Goal: Transaction & Acquisition: Book appointment/travel/reservation

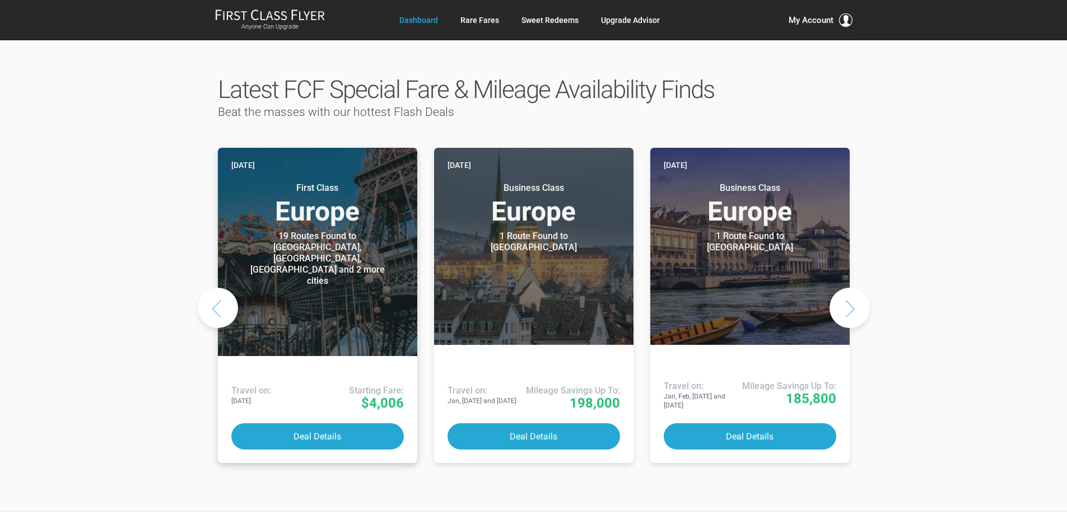
scroll to position [504, 0]
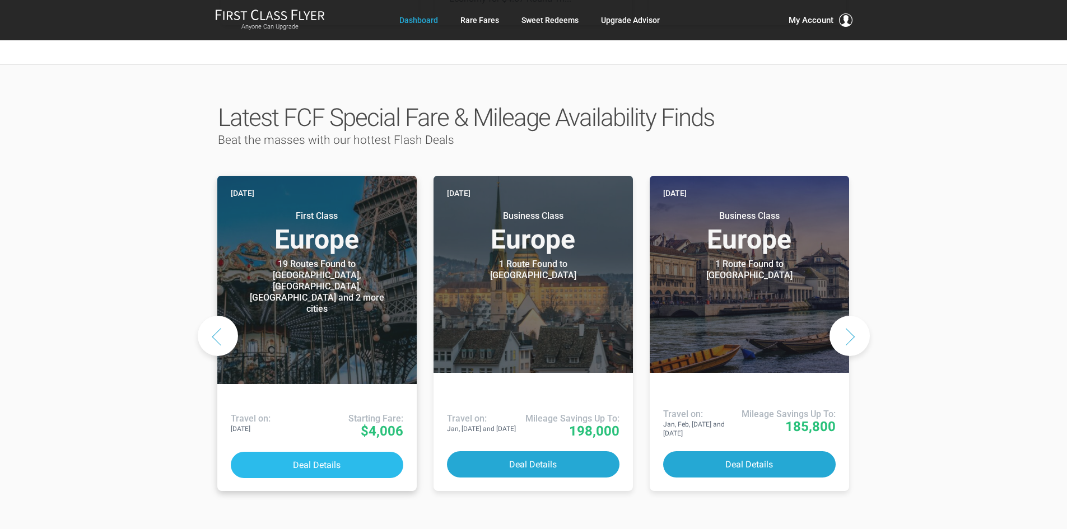
click at [320, 452] on button "Deal Details" at bounding box center [317, 465] width 172 height 26
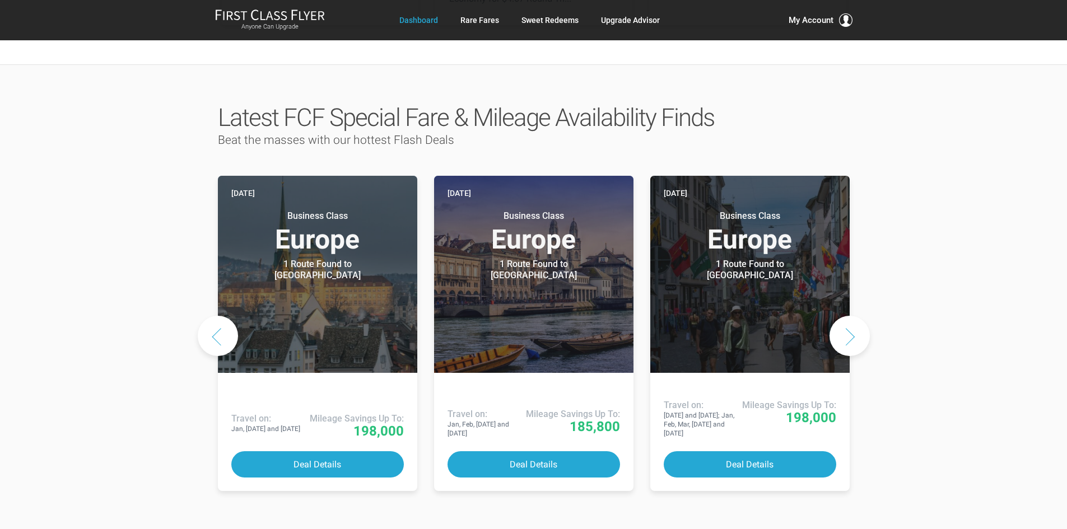
click at [222, 316] on button "Previous slide" at bounding box center [218, 336] width 40 height 40
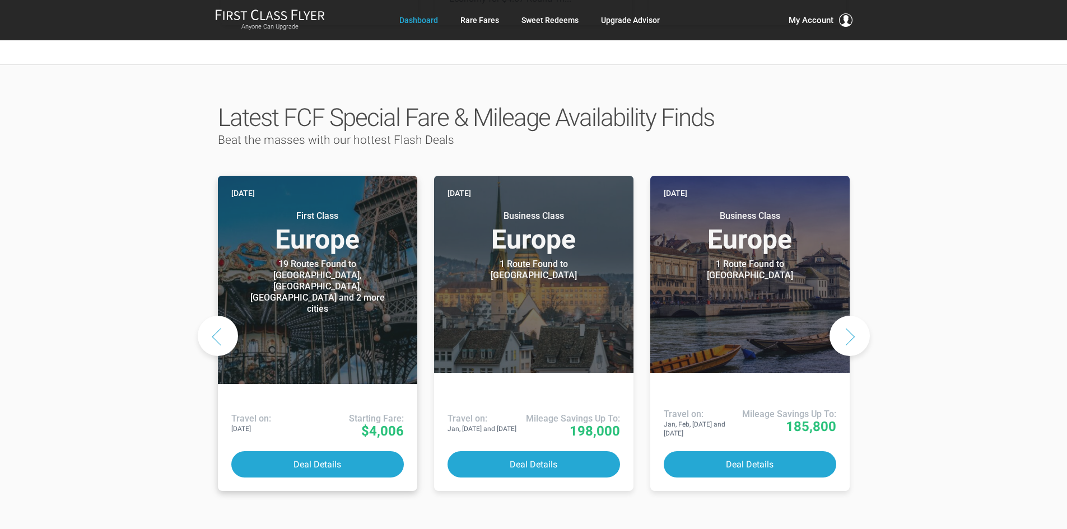
click at [320, 259] on div "19 Routes Found to [GEOGRAPHIC_DATA], [GEOGRAPHIC_DATA], [GEOGRAPHIC_DATA] and …" at bounding box center [317, 287] width 140 height 56
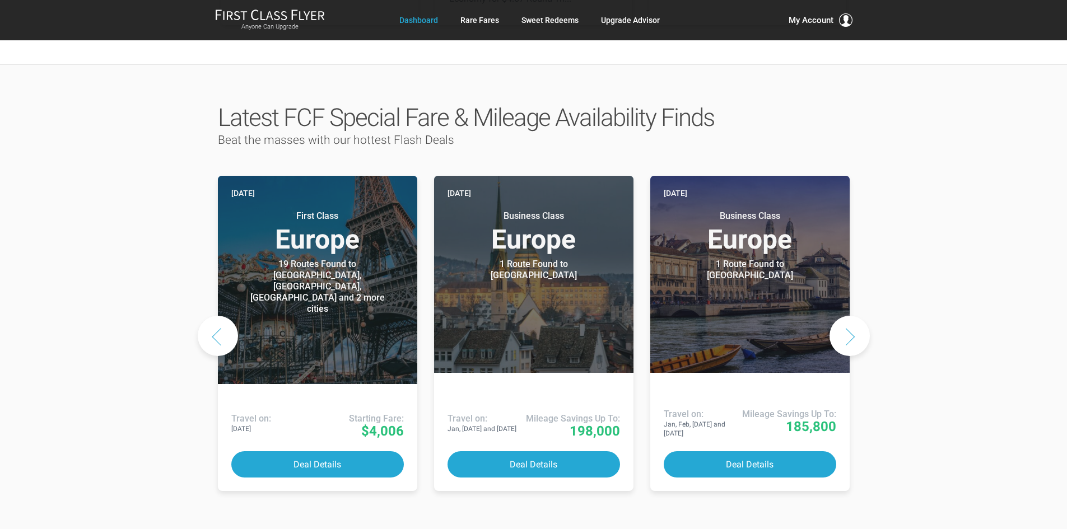
click at [855, 316] on button "Next slide" at bounding box center [849, 336] width 40 height 40
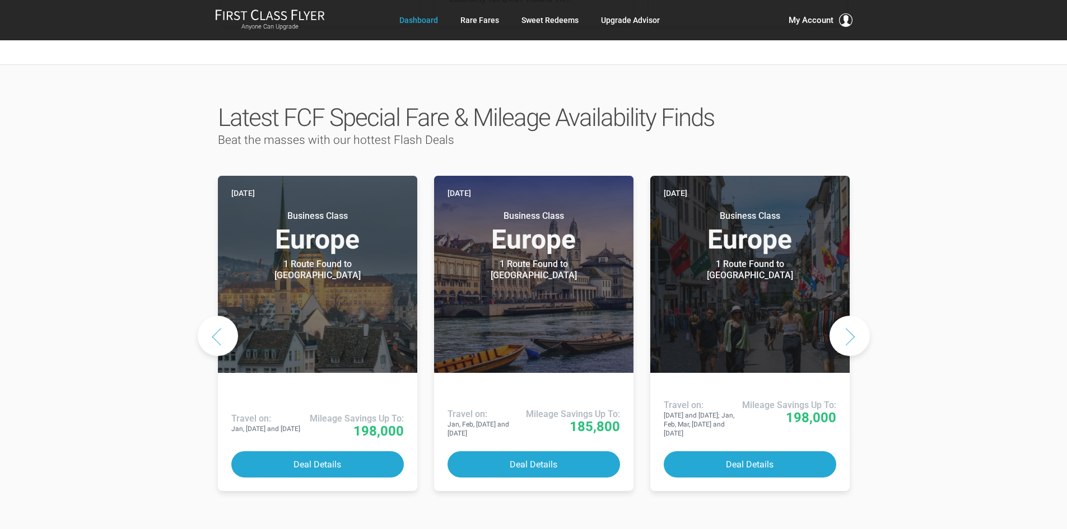
click at [855, 316] on button "Next slide" at bounding box center [849, 336] width 40 height 40
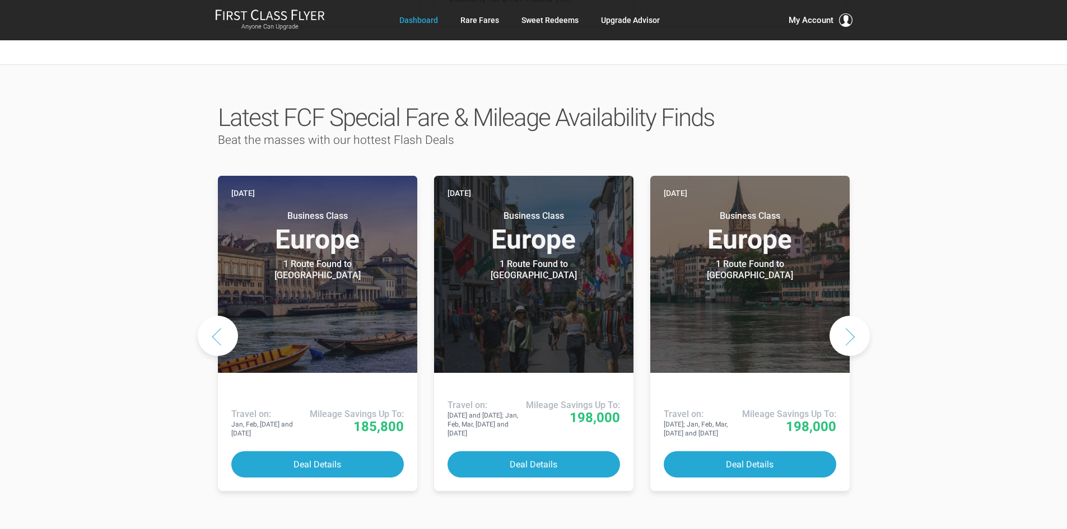
click at [855, 316] on button "Next slide" at bounding box center [849, 336] width 40 height 40
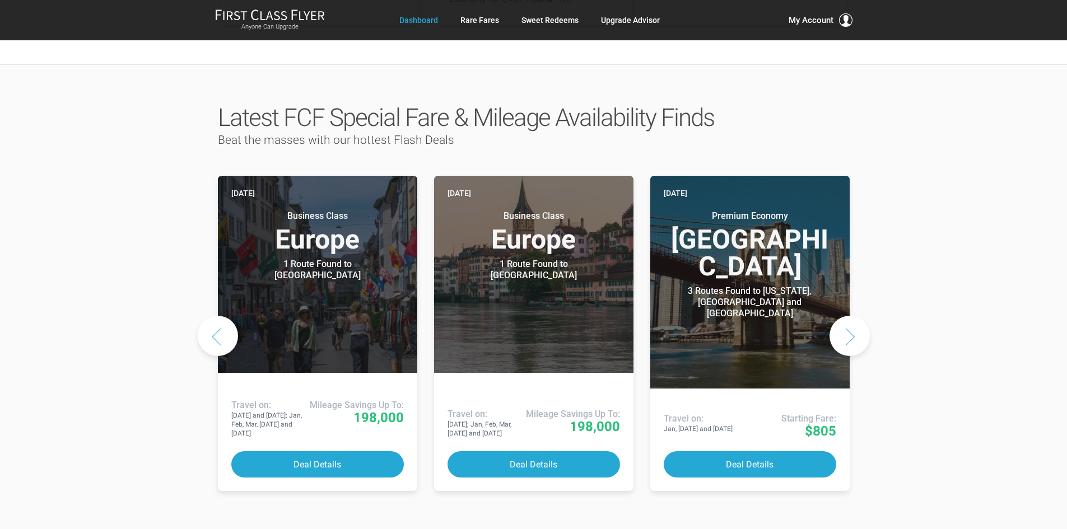
click at [855, 316] on button "Next slide" at bounding box center [849, 336] width 40 height 40
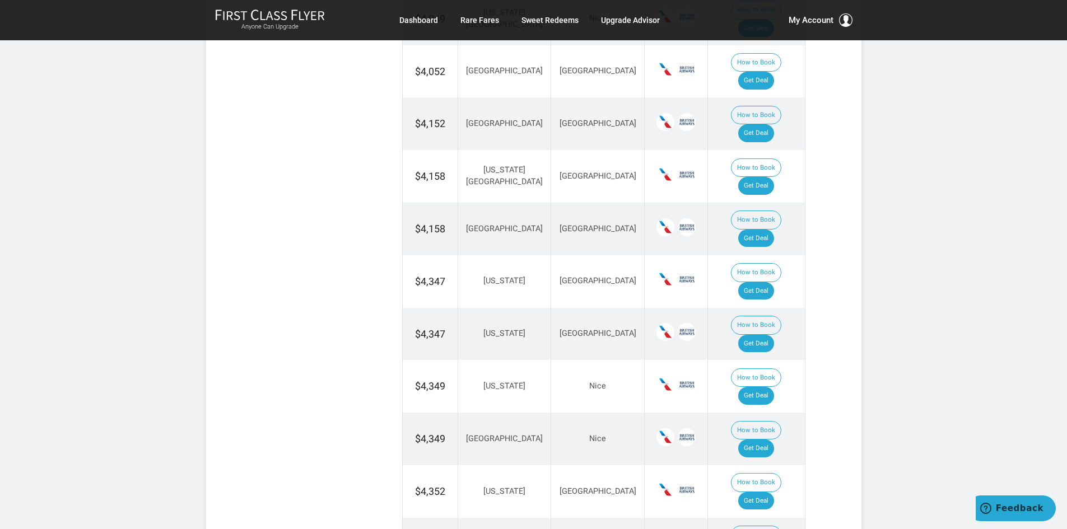
scroll to position [896, 0]
